Goal: Find specific page/section: Find specific page/section

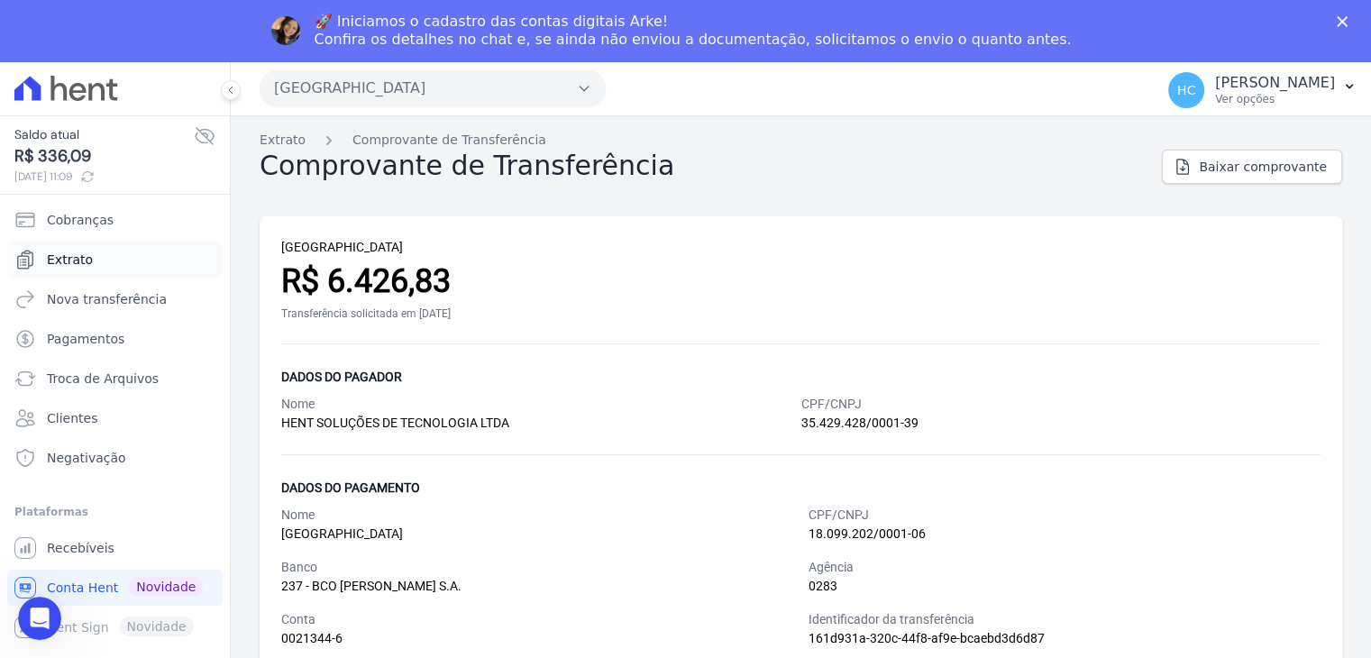
click at [133, 267] on link "Extrato" at bounding box center [114, 259] width 215 height 36
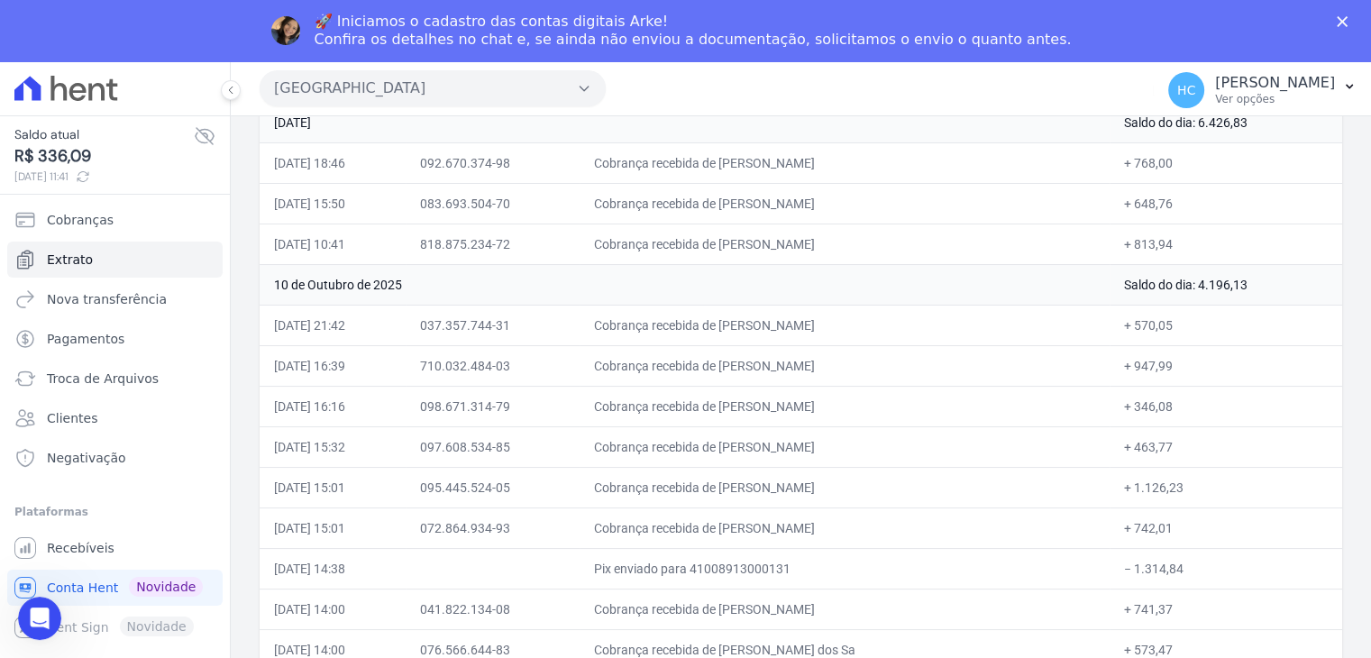
scroll to position [367, 0]
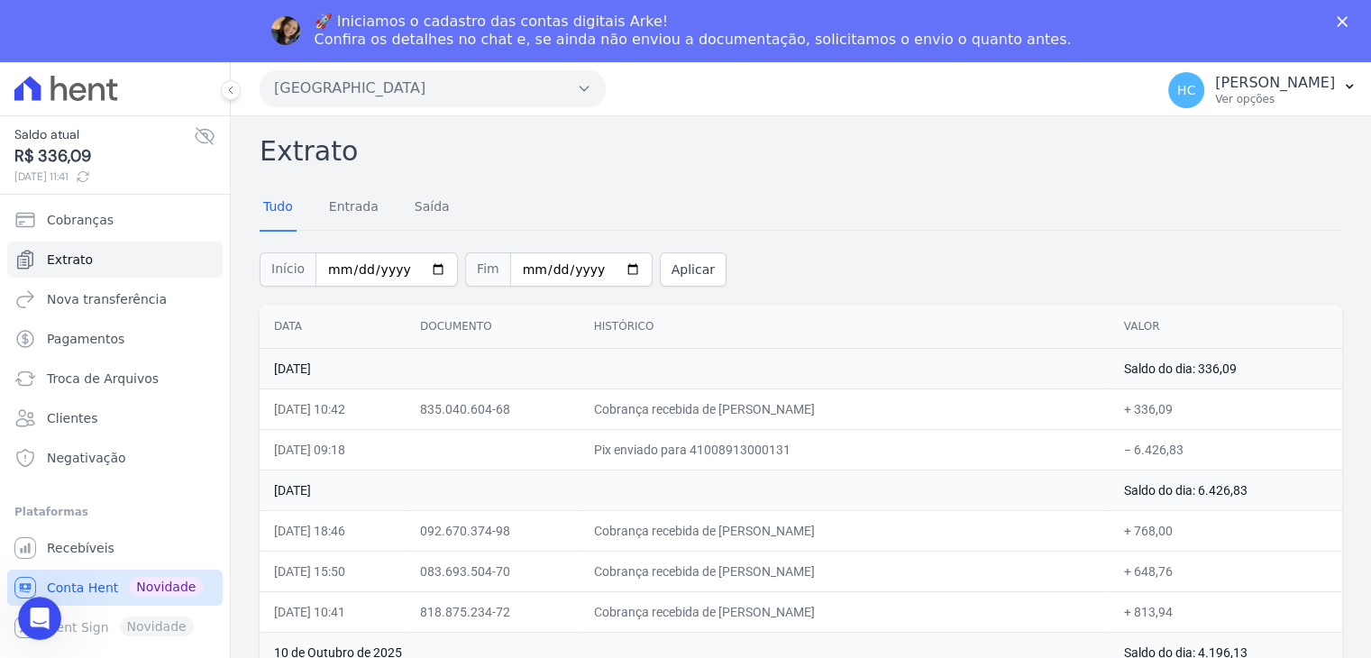
click at [89, 592] on span "Conta Hent" at bounding box center [82, 588] width 71 height 18
